Goal: Task Accomplishment & Management: Complete application form

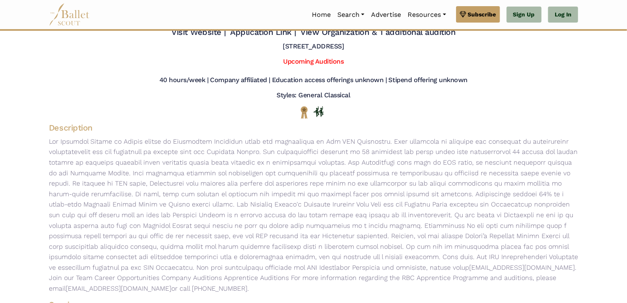
scroll to position [46, 0]
click at [320, 62] on link "Upcoming Auditions" at bounding box center [313, 62] width 60 height 8
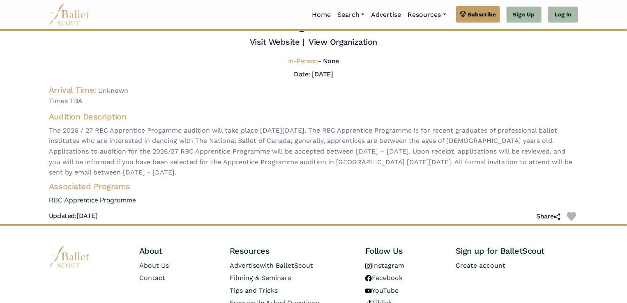
scroll to position [38, 0]
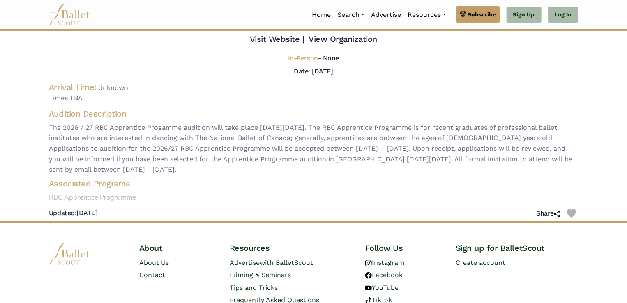
click at [92, 196] on link "RBC Apprentice Programme" at bounding box center [313, 197] width 542 height 11
click at [559, 18] on link "Log In" at bounding box center [563, 15] width 30 height 16
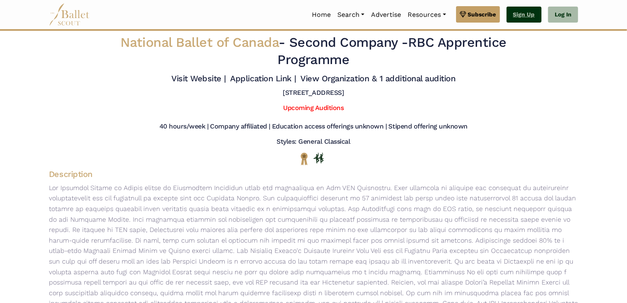
click at [536, 18] on link "Sign Up" at bounding box center [523, 15] width 35 height 16
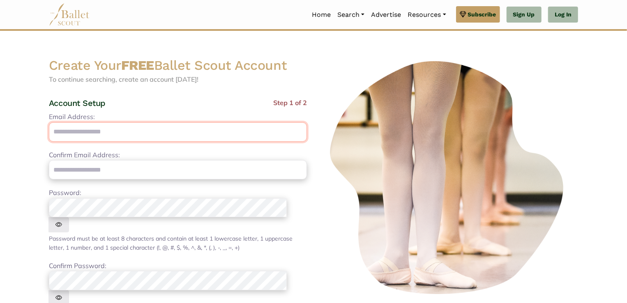
click at [140, 133] on input "Email Address:" at bounding box center [178, 131] width 258 height 19
type input "**********"
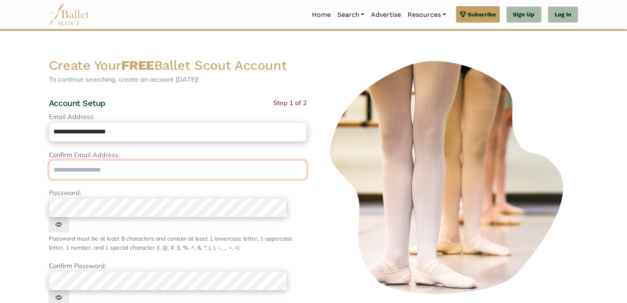
click at [116, 171] on input "email" at bounding box center [178, 169] width 258 height 19
type input "**********"
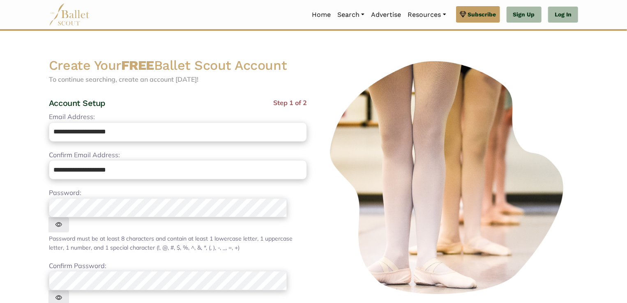
click at [69, 217] on img at bounding box center [58, 224] width 21 height 15
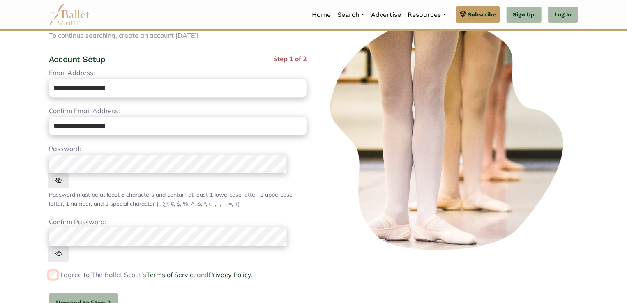
scroll to position [55, 0]
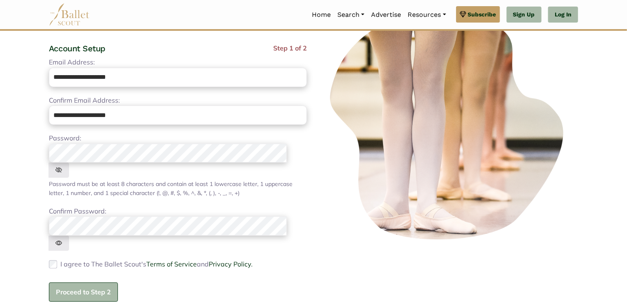
click at [82, 283] on button "Proceed to Step 2" at bounding box center [83, 292] width 69 height 19
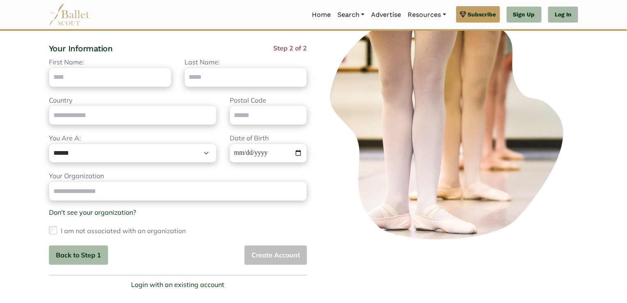
scroll to position [0, 0]
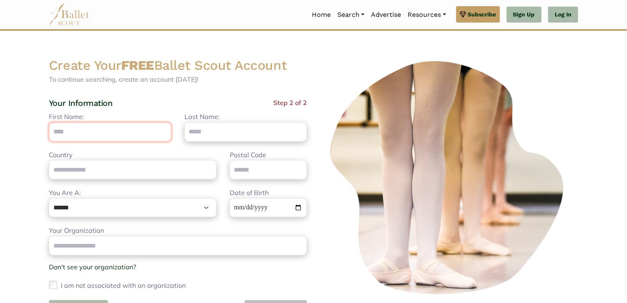
click at [105, 133] on input "First Name:" at bounding box center [110, 131] width 122 height 19
type input "******"
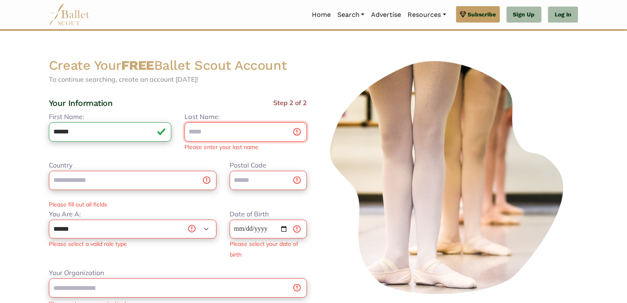
click at [202, 138] on input "Last Name:" at bounding box center [245, 131] width 122 height 19
type input "****"
click at [119, 177] on input "Country" at bounding box center [133, 180] width 168 height 19
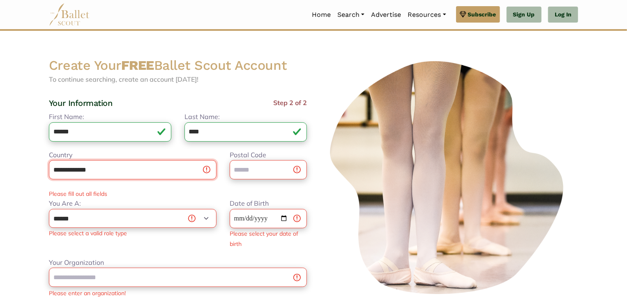
type input "**********"
click at [248, 173] on input "Postal Code" at bounding box center [268, 169] width 77 height 19
click at [209, 172] on input "**********" at bounding box center [133, 169] width 168 height 19
click at [205, 169] on input "**********" at bounding box center [133, 169] width 168 height 19
drag, startPoint x: 121, startPoint y: 175, endPoint x: 0, endPoint y: 168, distance: 121.3
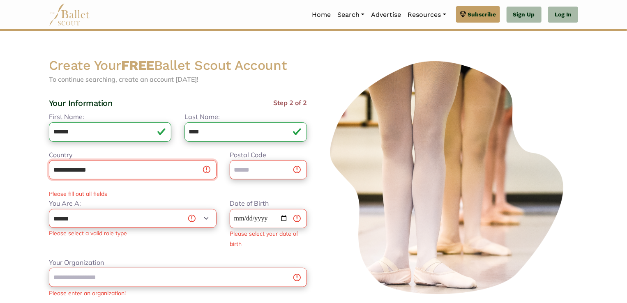
click at [0, 168] on body "Premium Feature Make this audition season count. Upgrade to premium for access …" at bounding box center [313, 266] width 627 height 533
click at [234, 172] on input "Postal Code" at bounding box center [268, 169] width 77 height 19
type input "*****"
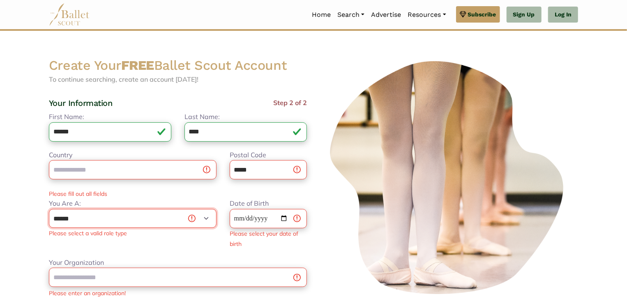
click at [98, 221] on select "**********" at bounding box center [133, 218] width 168 height 19
select select "*"
click at [49, 209] on select "**********" at bounding box center [133, 218] width 168 height 19
click at [255, 219] on input "Date of Birth" at bounding box center [268, 218] width 77 height 19
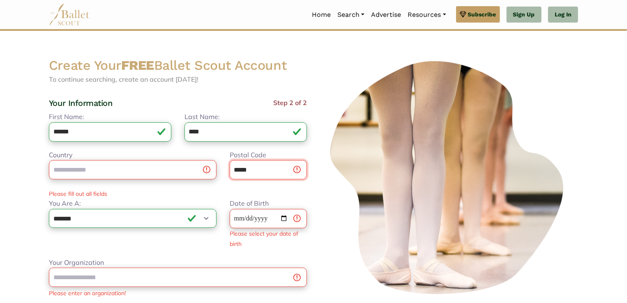
click at [261, 176] on input "*****" at bounding box center [268, 169] width 77 height 19
click at [126, 170] on input "Country" at bounding box center [133, 169] width 168 height 19
type input "**********"
click at [176, 269] on input "Your Organization" at bounding box center [178, 277] width 258 height 19
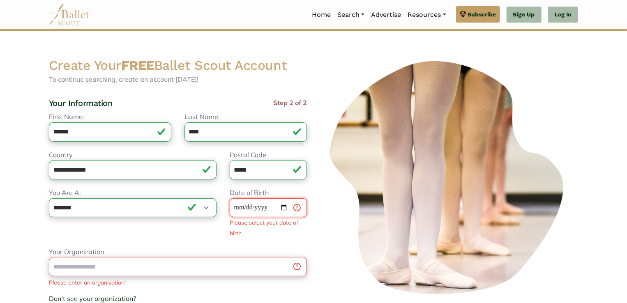
click at [271, 207] on input "Date of Birth" at bounding box center [268, 207] width 77 height 19
click at [238, 207] on input "Date of Birth" at bounding box center [268, 207] width 77 height 19
click at [238, 209] on input "Date of Birth" at bounding box center [268, 207] width 77 height 19
click at [261, 209] on input "Date of Birth" at bounding box center [268, 207] width 77 height 19
type input "**********"
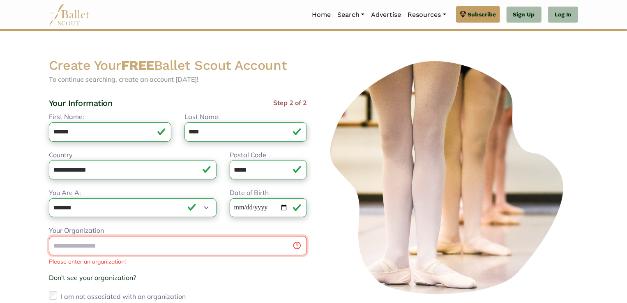
click at [188, 269] on div "Your Organization Please enter an organization! Don't see your organization? × …" at bounding box center [178, 263] width 258 height 77
click at [301, 245] on input "Your Organization" at bounding box center [178, 245] width 258 height 19
click at [297, 244] on input "Your Organization" at bounding box center [178, 245] width 258 height 19
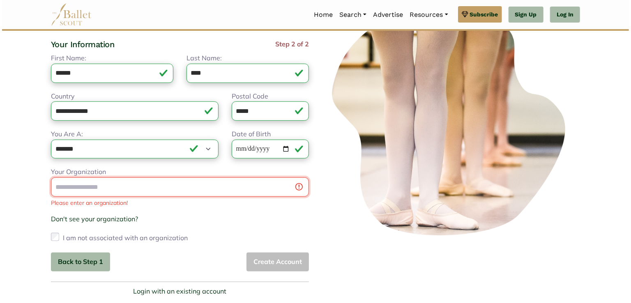
scroll to position [76, 0]
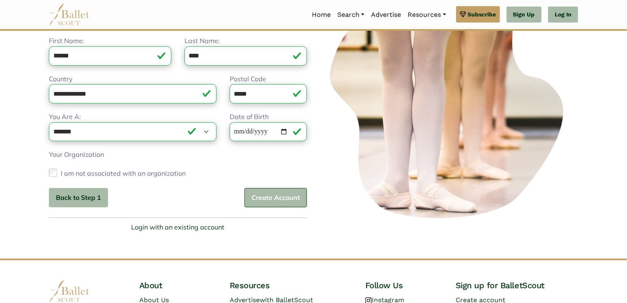
click at [258, 193] on button "Create Account" at bounding box center [275, 197] width 62 height 19
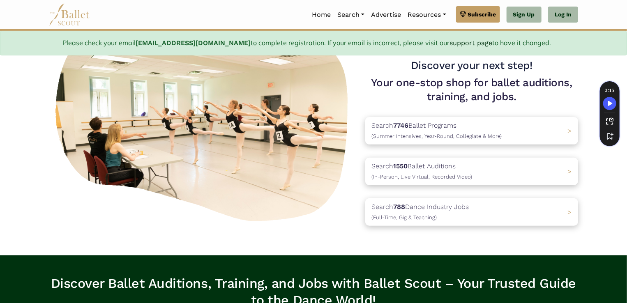
scroll to position [77, 0]
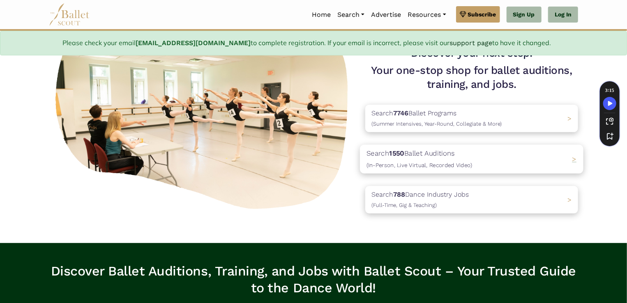
click at [422, 164] on span "(In-Person, Live Virtual, Recorded Video)" at bounding box center [419, 165] width 106 height 7
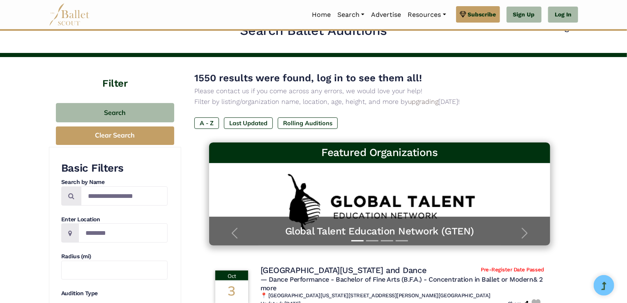
scroll to position [20, 0]
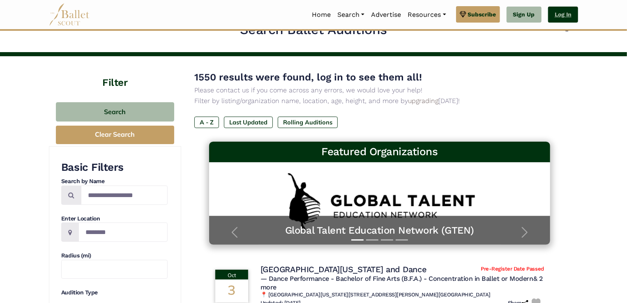
click at [560, 20] on link "Log In" at bounding box center [563, 15] width 30 height 16
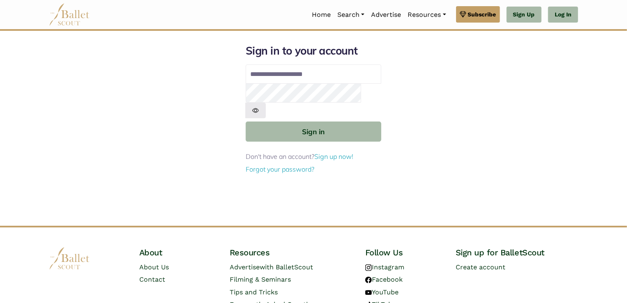
type input "**********"
click at [246, 122] on button "Sign in" at bounding box center [314, 132] width 136 height 20
type input "**********"
click at [246, 122] on button "Sign in" at bounding box center [314, 132] width 136 height 20
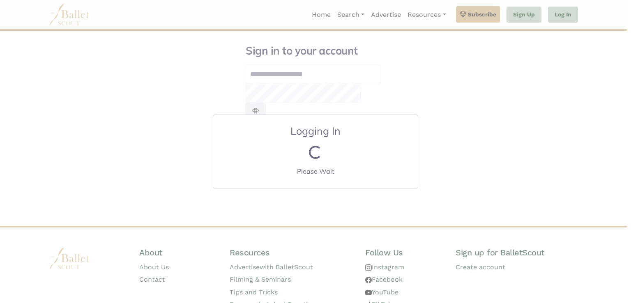
click at [496, 131] on div "Logging In Loading... Please Wait" at bounding box center [315, 151] width 631 height 303
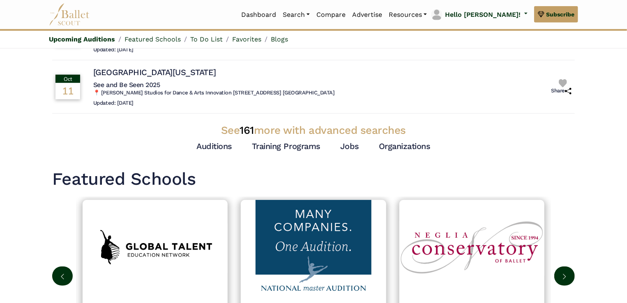
scroll to position [275, 0]
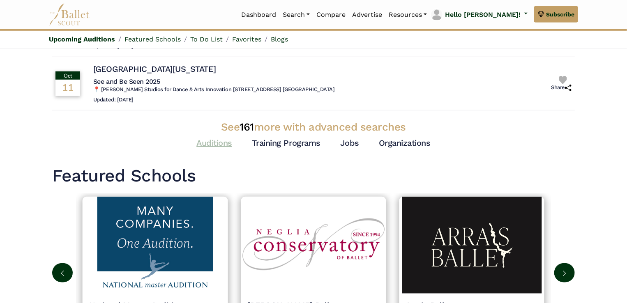
click at [222, 139] on link "Auditions" at bounding box center [214, 143] width 36 height 10
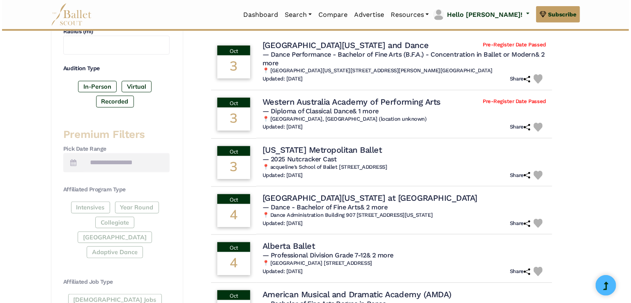
scroll to position [248, 0]
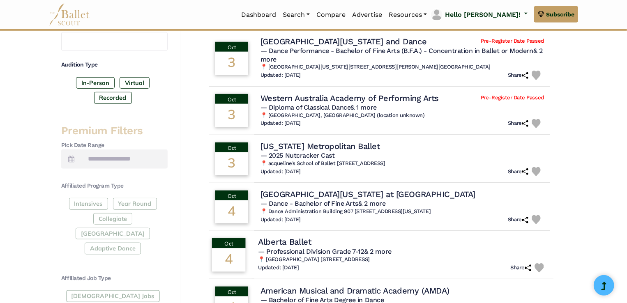
click at [282, 241] on h4 "Alberta Ballet" at bounding box center [284, 242] width 53 height 11
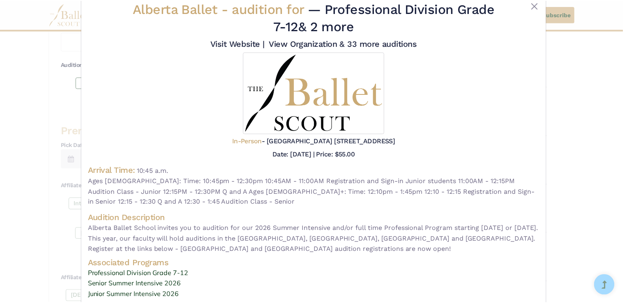
scroll to position [0, 0]
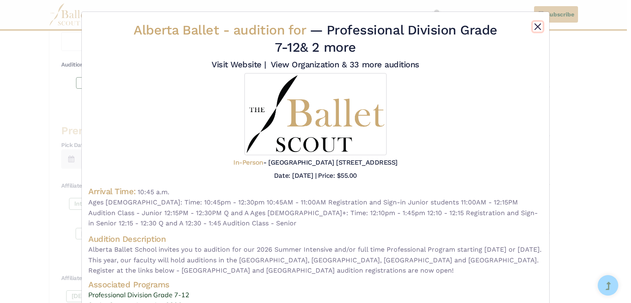
click at [536, 27] on button "Close" at bounding box center [538, 27] width 10 height 10
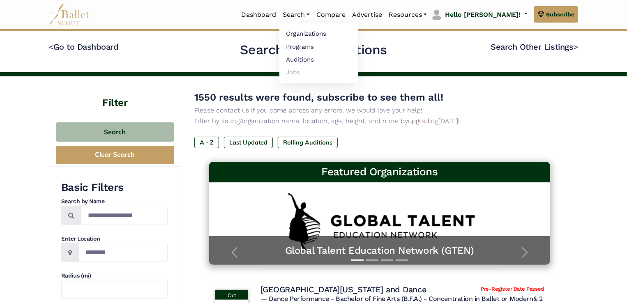
click at [325, 70] on link "Jobs" at bounding box center [318, 72] width 79 height 13
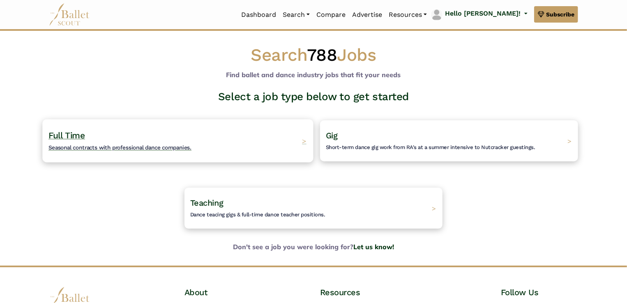
click at [68, 146] on span "Seasonal contracts with professional dance companies." at bounding box center [119, 147] width 143 height 7
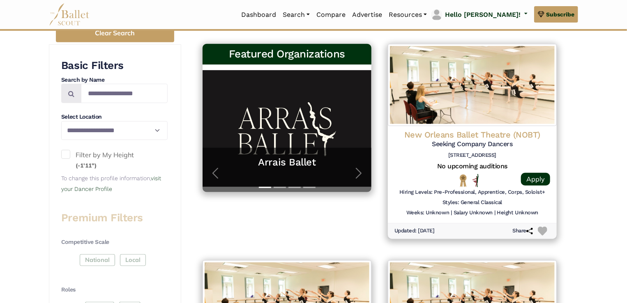
scroll to position [164, 0]
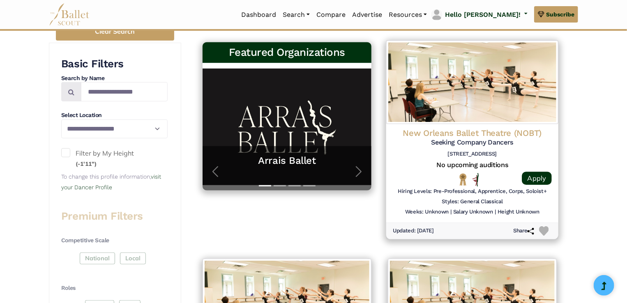
click at [485, 132] on h4 "New Orleans Ballet Theatre (NOBT)" at bounding box center [472, 133] width 159 height 11
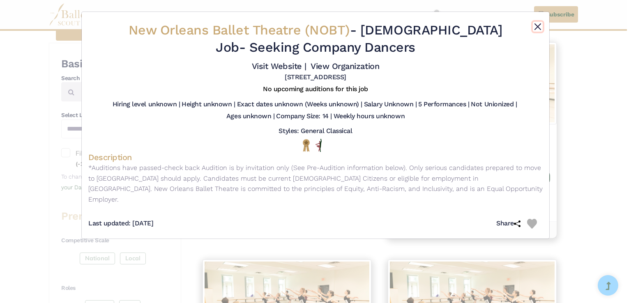
click at [540, 25] on button "Close" at bounding box center [538, 27] width 10 height 10
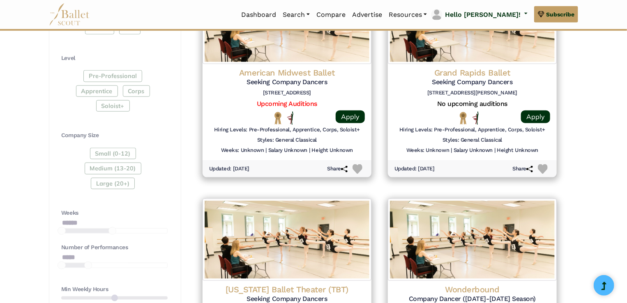
scroll to position [461, 0]
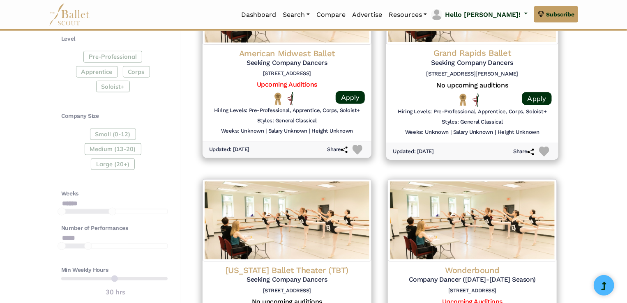
click at [456, 67] on div "Grand Rapids Ballet Seeking Company Dancers 341 Ellsworth Ave SW, Grand Rapids,…" at bounding box center [472, 64] width 159 height 33
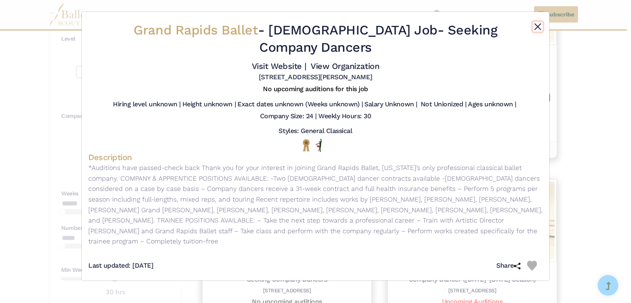
click at [534, 28] on button "Close" at bounding box center [538, 27] width 10 height 10
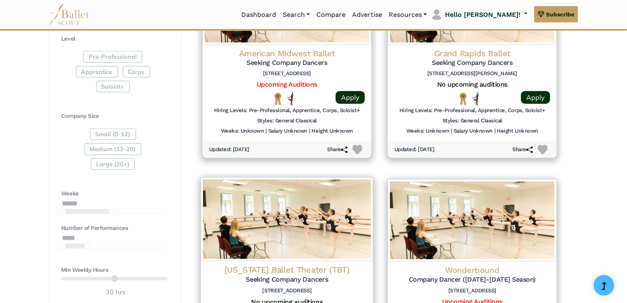
click at [336, 228] on img at bounding box center [287, 219] width 172 height 84
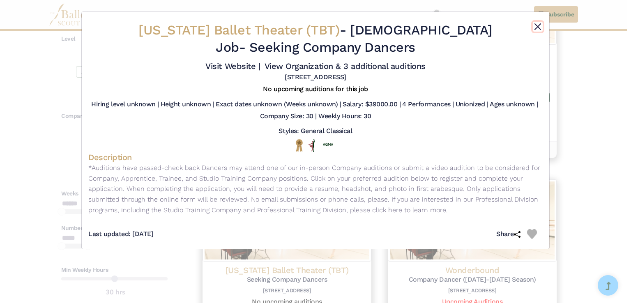
click at [538, 23] on button "Close" at bounding box center [538, 27] width 10 height 10
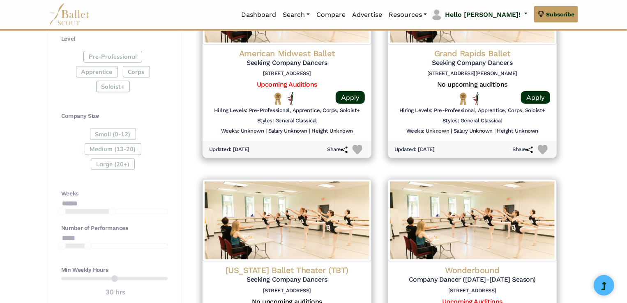
scroll to position [0, 0]
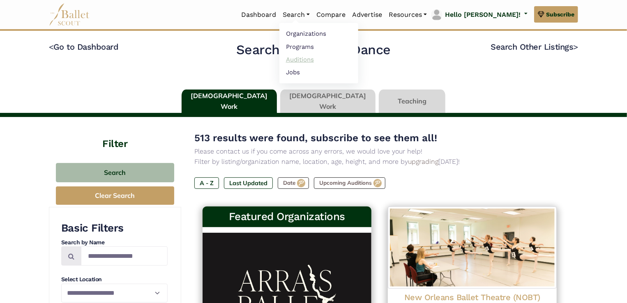
click at [320, 57] on link "Auditions" at bounding box center [318, 59] width 79 height 13
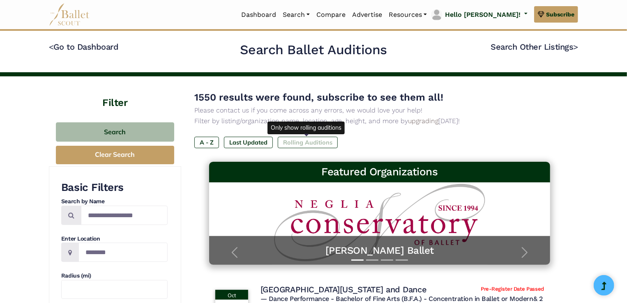
click at [305, 143] on label "Rolling Auditions" at bounding box center [308, 142] width 60 height 11
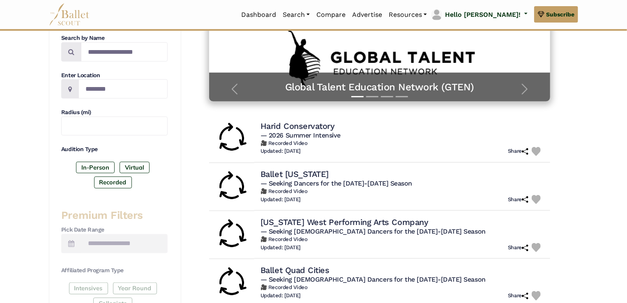
scroll to position [166, 0]
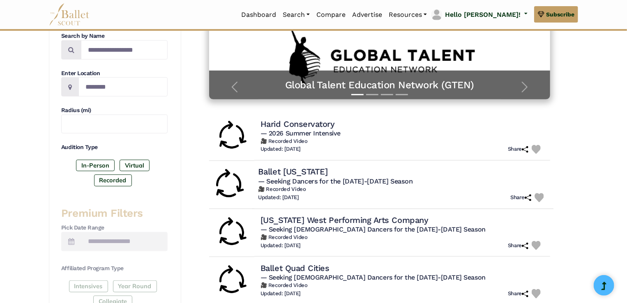
click at [294, 171] on h4 "Ballet [US_STATE]" at bounding box center [292, 171] width 69 height 11
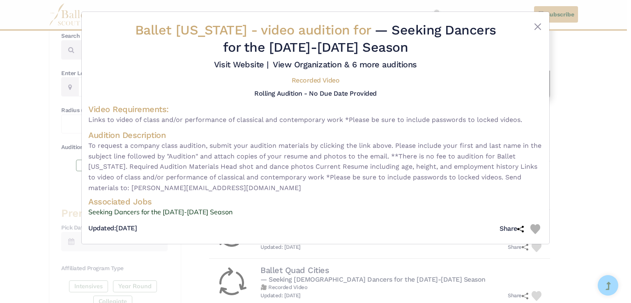
click at [317, 80] on h5 "Recorded Video" at bounding box center [316, 80] width 48 height 9
click at [538, 232] on img at bounding box center [535, 229] width 10 height 10
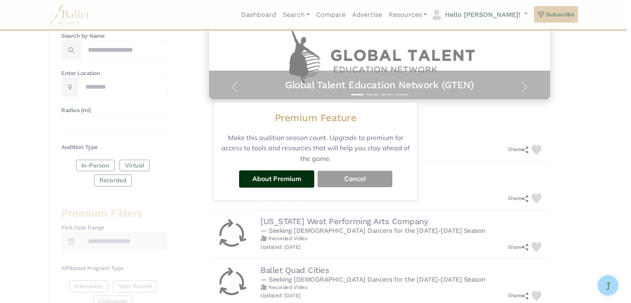
click at [364, 179] on button "Cancel" at bounding box center [354, 179] width 75 height 16
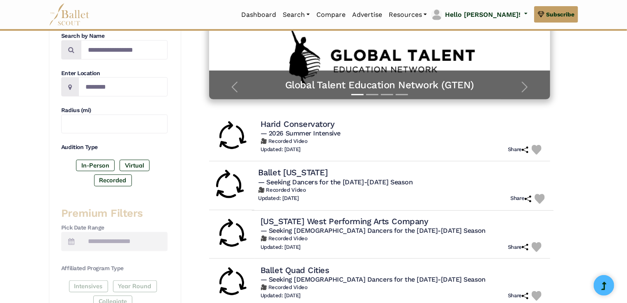
click at [541, 198] on img at bounding box center [539, 199] width 10 height 10
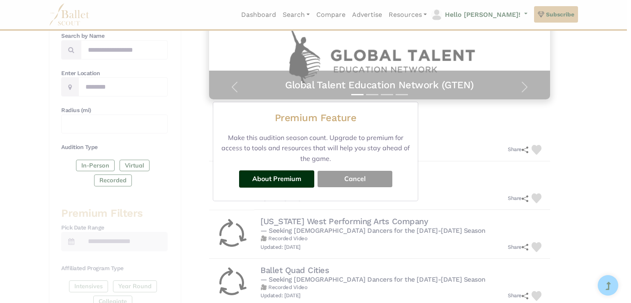
click at [362, 184] on button "Cancel" at bounding box center [354, 179] width 75 height 16
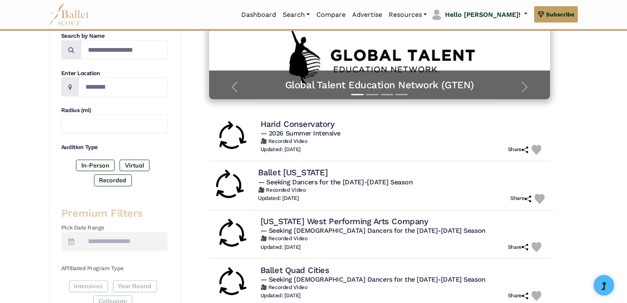
click at [269, 192] on h6 "🎥 Recorded Video" at bounding box center [402, 189] width 289 height 7
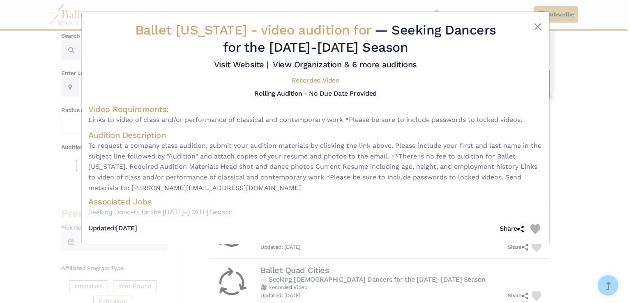
click at [135, 211] on link "Seeking Dancers for the 2026-2027 Season" at bounding box center [315, 212] width 454 height 11
click at [540, 28] on button "Close" at bounding box center [538, 27] width 10 height 10
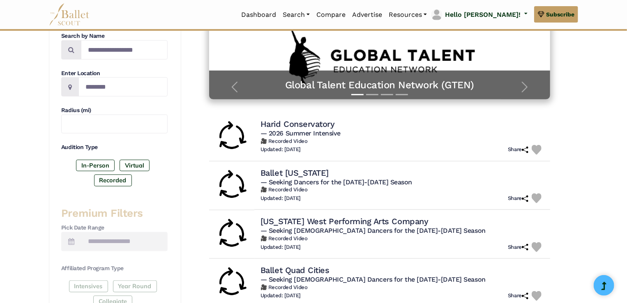
scroll to position [444, 0]
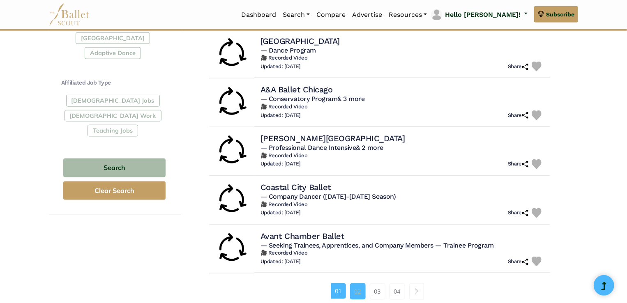
click at [363, 291] on link "02" at bounding box center [358, 291] width 16 height 16
